Goal: Find specific page/section: Locate item on page

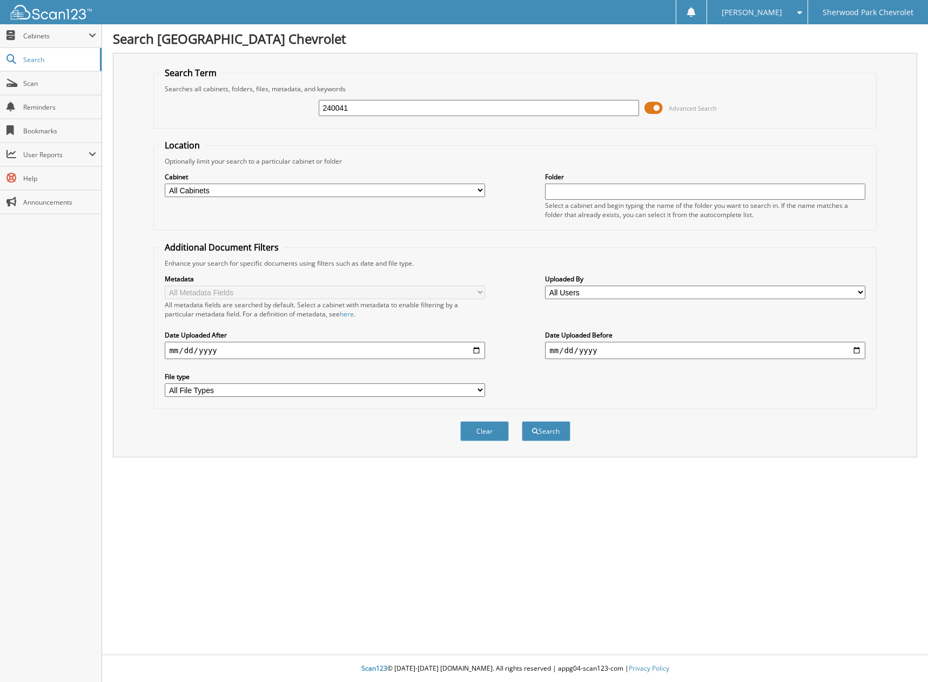
type input "240041"
click at [522, 421] on button "Search" at bounding box center [546, 431] width 49 height 20
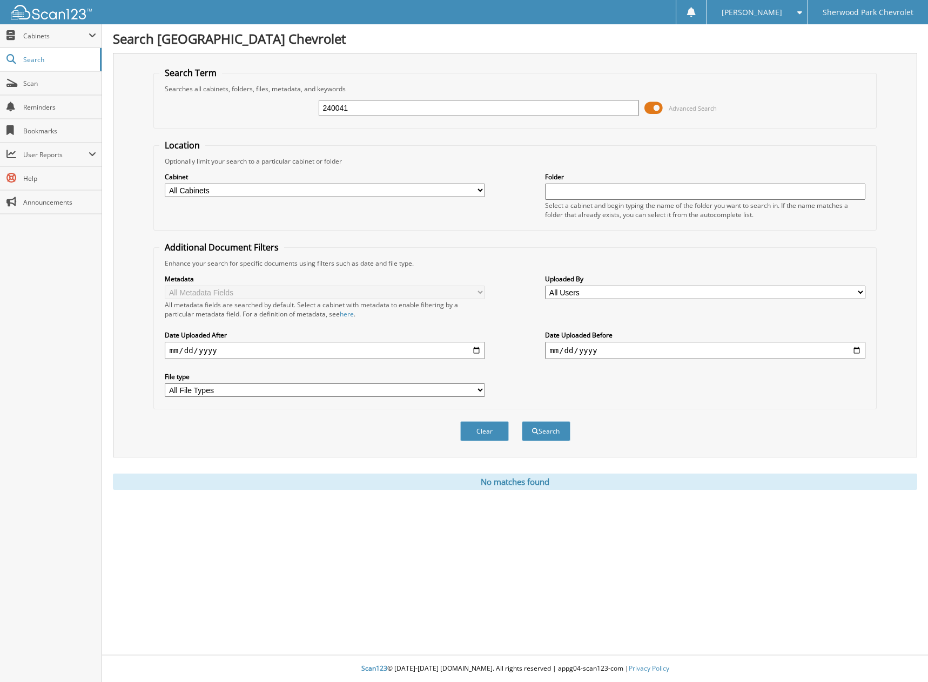
click at [551, 442] on div "Search" at bounding box center [545, 431] width 51 height 22
click at [548, 431] on button "Search" at bounding box center [546, 431] width 49 height 20
click at [382, 109] on input "240041" at bounding box center [479, 108] width 320 height 16
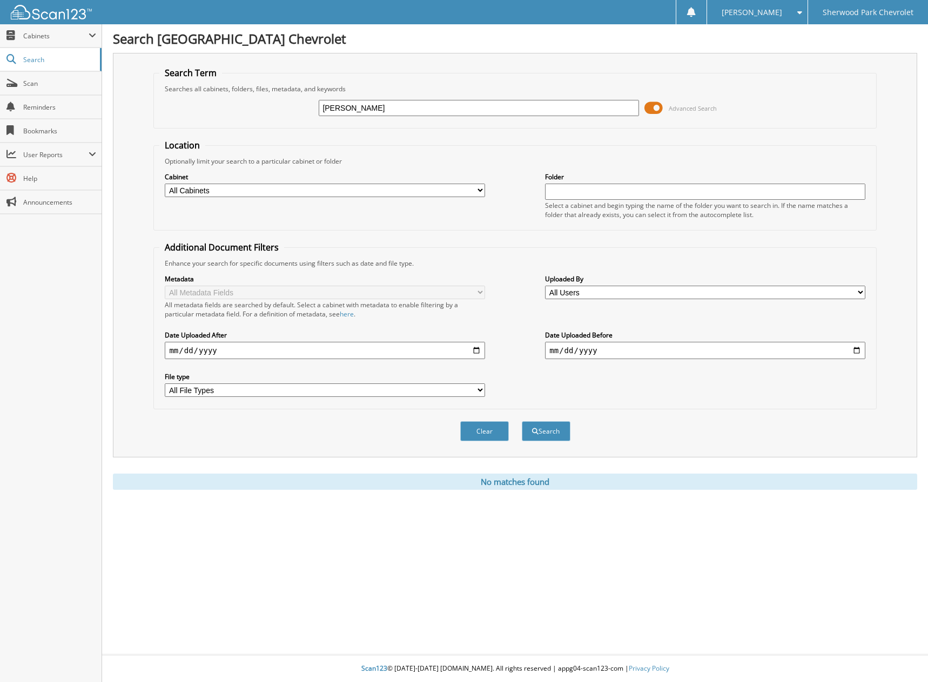
type input "mcconachie"
click at [522, 421] on button "Search" at bounding box center [546, 431] width 49 height 20
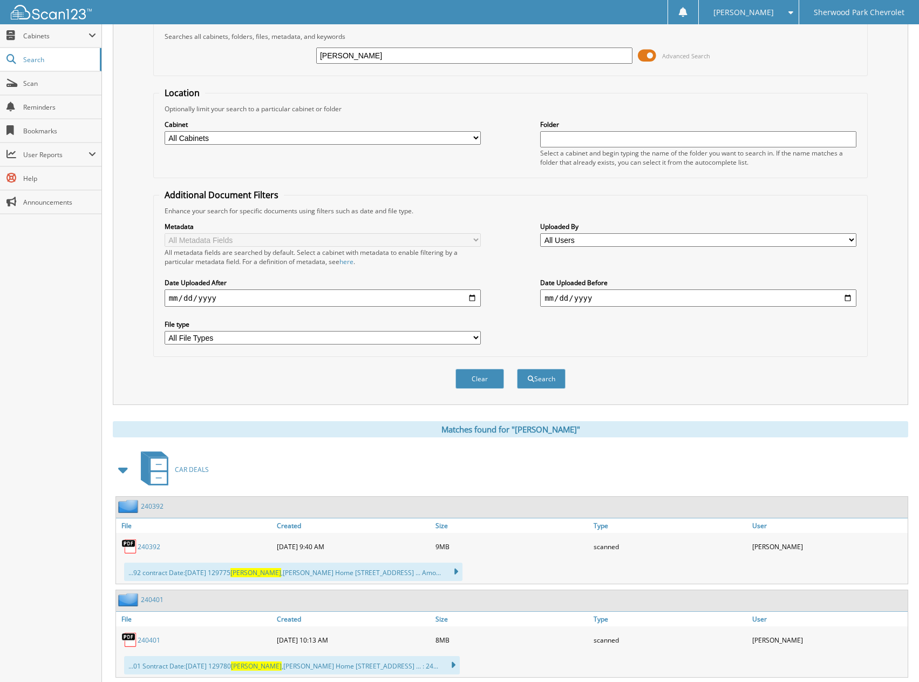
scroll to position [270, 0]
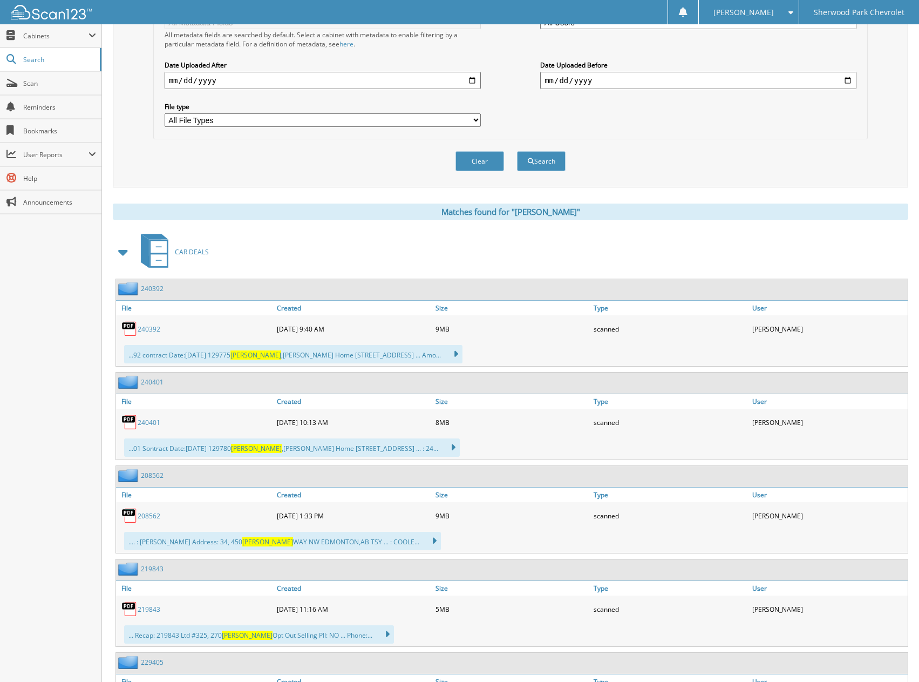
click at [153, 424] on link "240401" at bounding box center [149, 422] width 23 height 9
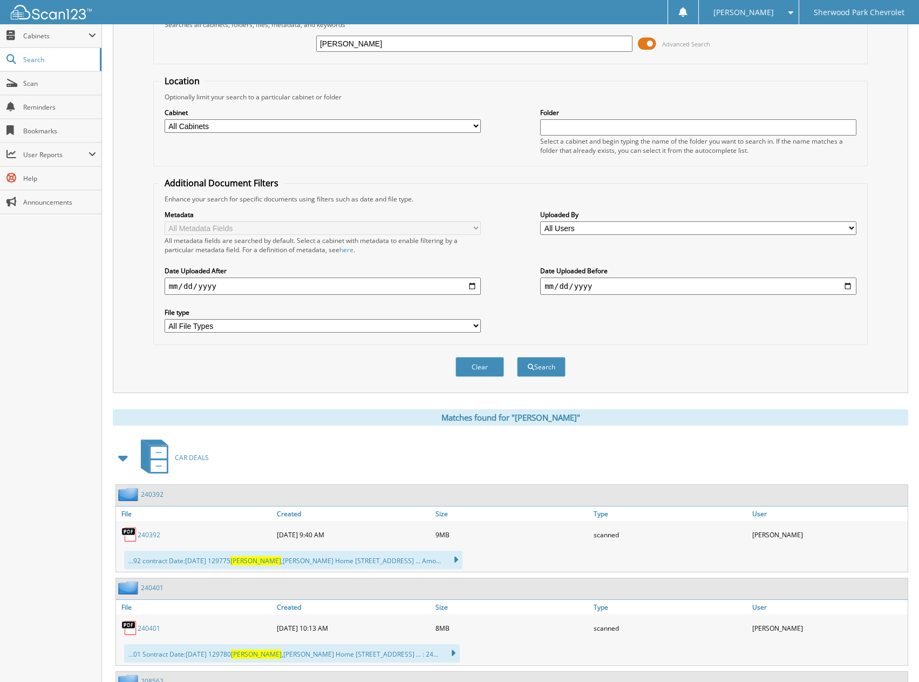
scroll to position [0, 0]
